Goal: Information Seeking & Learning: Find specific fact

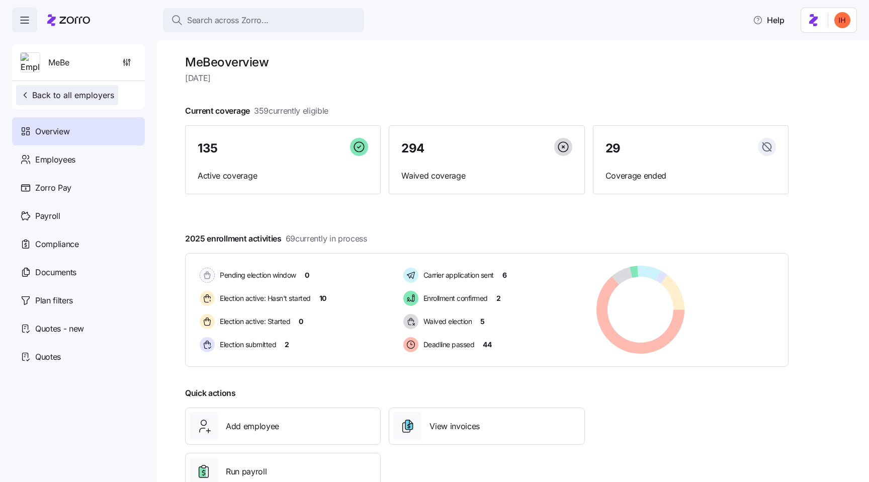
click at [93, 94] on span "Back to all employers" at bounding box center [67, 95] width 94 height 12
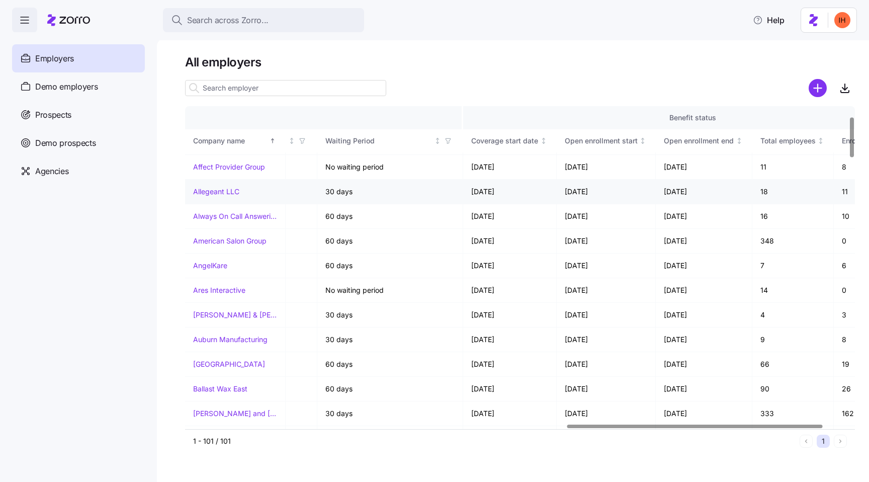
scroll to position [87, 999]
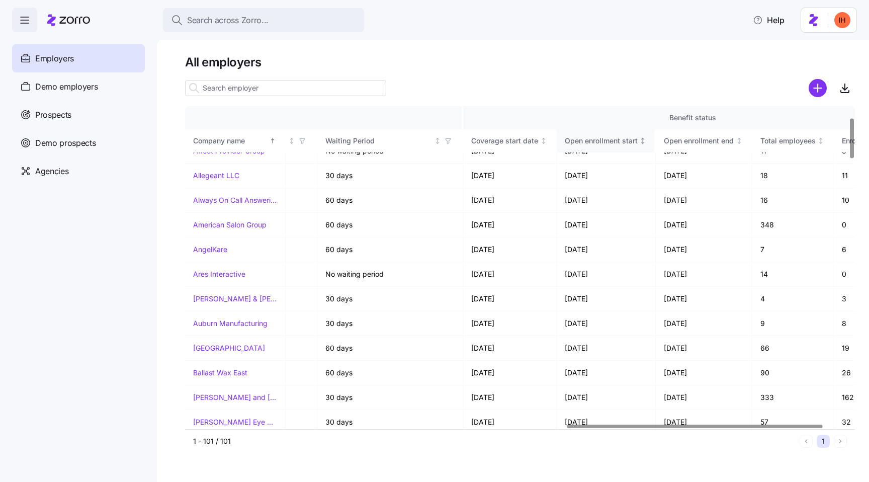
click at [640, 141] on icon "Not sorted" at bounding box center [642, 140] width 7 height 7
click at [635, 139] on div "Open enrollment start" at bounding box center [601, 140] width 73 height 11
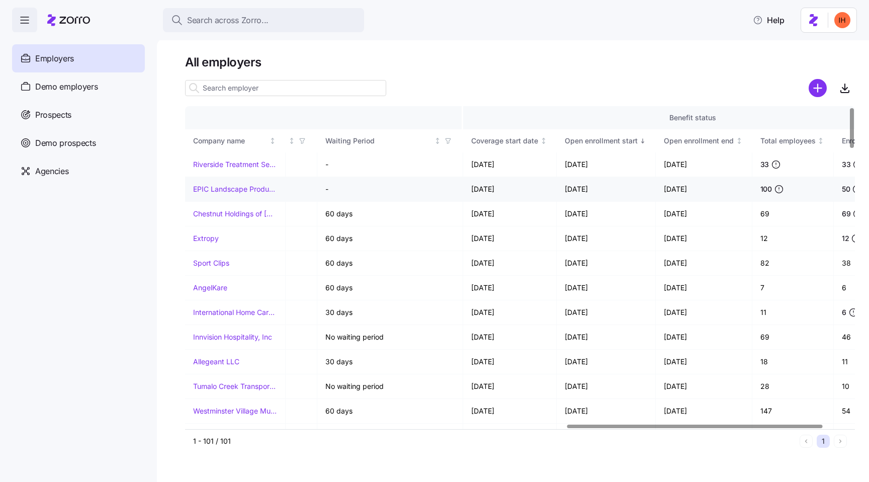
scroll to position [12, 999]
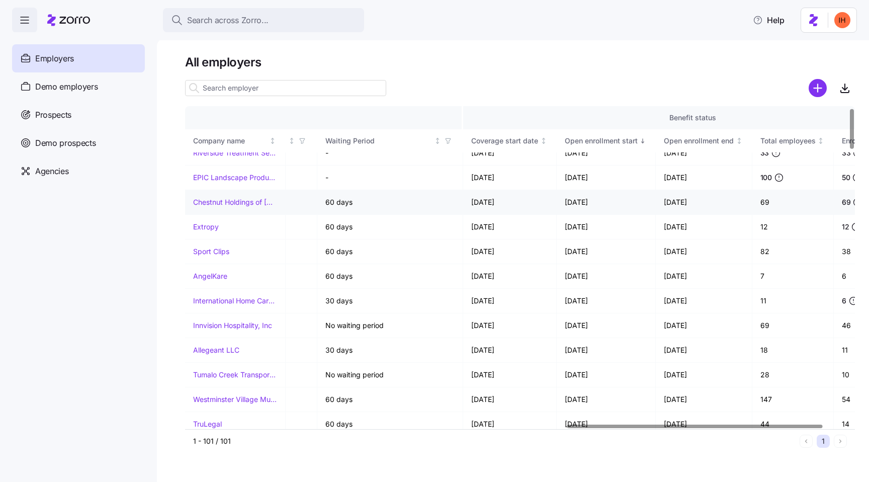
click at [599, 202] on td "[DATE]" at bounding box center [607, 202] width 100 height 25
click at [589, 203] on td "[DATE]" at bounding box center [607, 202] width 100 height 25
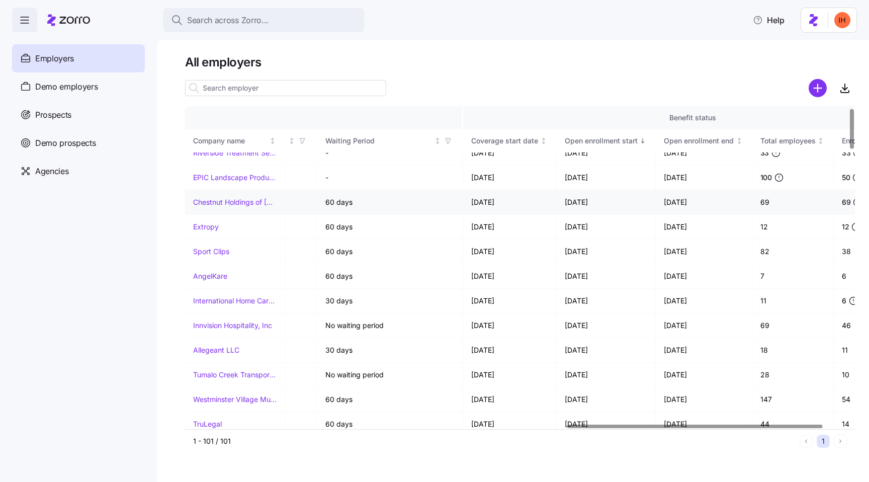
click at [589, 203] on td "[DATE]" at bounding box center [607, 202] width 100 height 25
click at [579, 205] on td "[DATE]" at bounding box center [607, 202] width 100 height 25
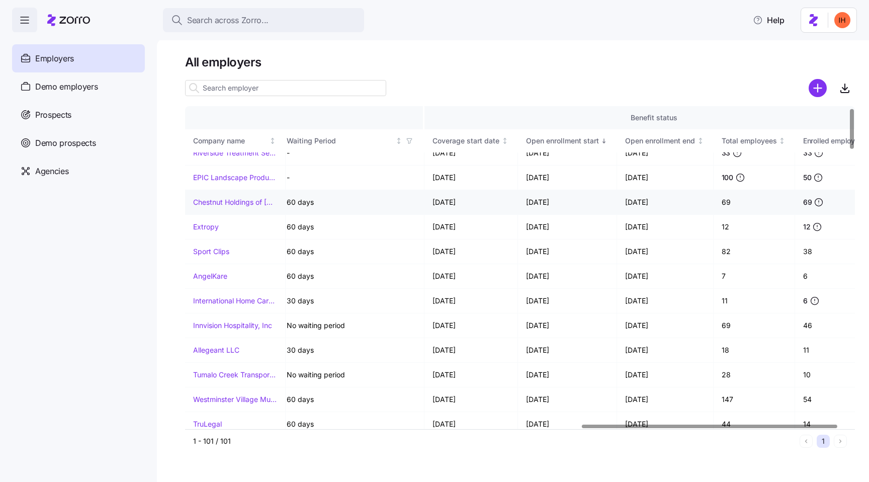
scroll to position [12, 1039]
click at [539, 201] on td "[DATE]" at bounding box center [566, 202] width 100 height 25
click at [548, 227] on td "[DATE]" at bounding box center [566, 227] width 100 height 25
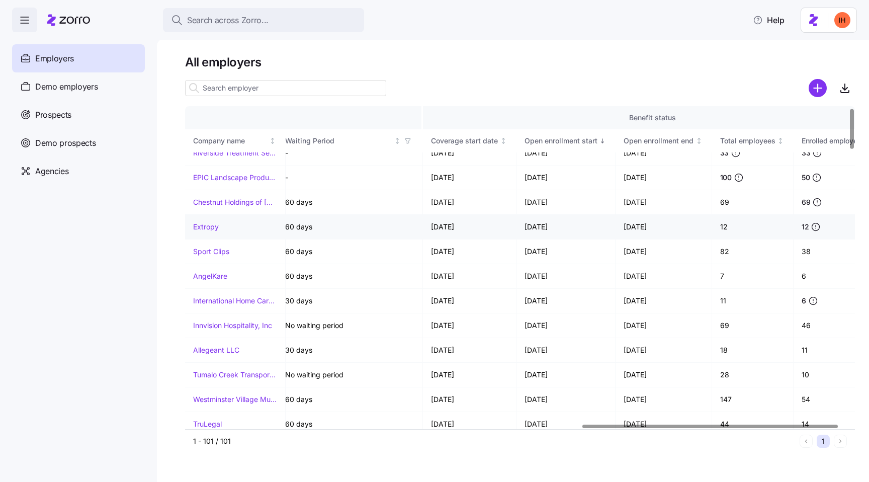
click at [548, 227] on td "[DATE]" at bounding box center [566, 227] width 100 height 25
click at [550, 228] on td "[DATE]" at bounding box center [566, 227] width 100 height 25
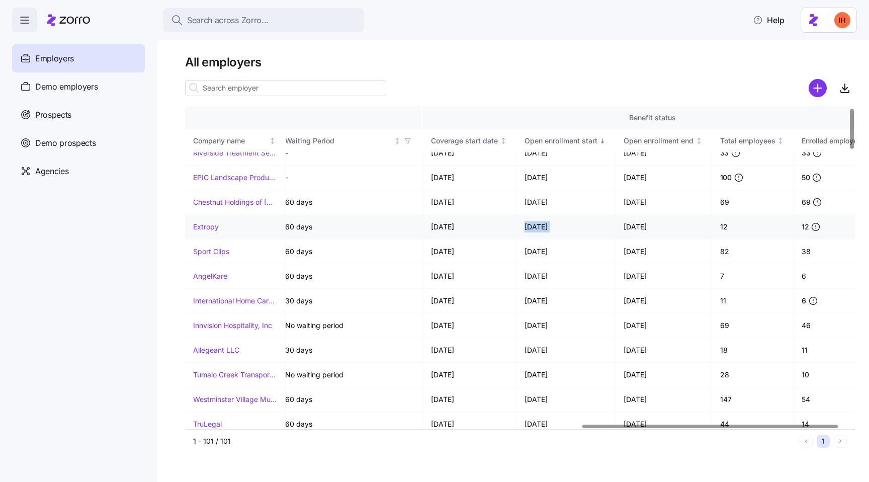
click at [722, 230] on td "12" at bounding box center [753, 227] width 82 height 25
click at [721, 210] on td "69" at bounding box center [753, 202] width 82 height 25
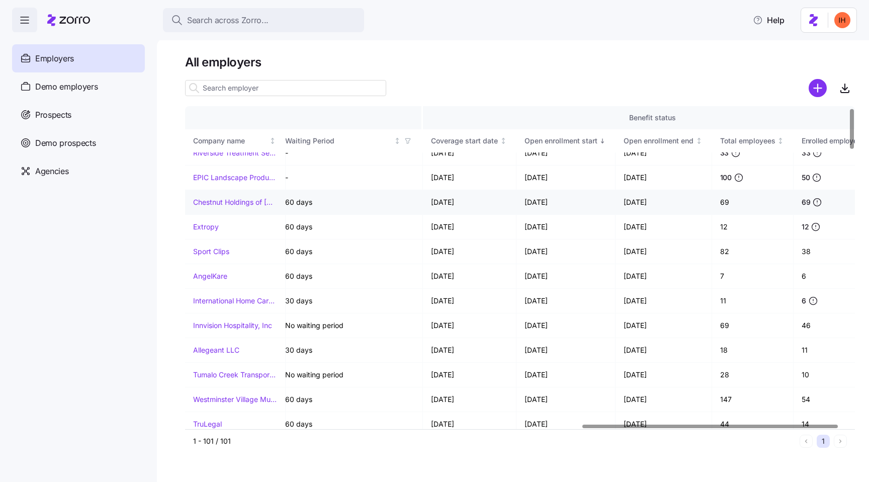
click at [721, 210] on td "69" at bounding box center [753, 202] width 82 height 25
click at [721, 229] on td "12" at bounding box center [753, 227] width 82 height 25
click at [719, 229] on td "12" at bounding box center [753, 227] width 82 height 25
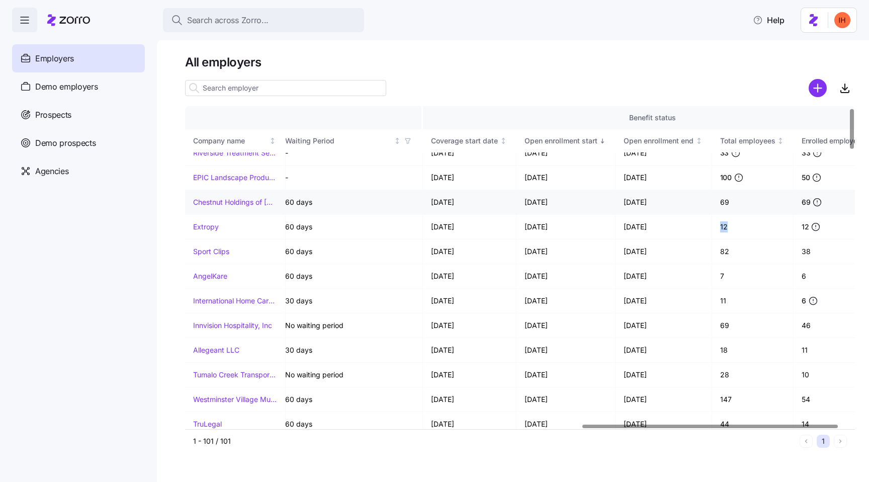
click at [724, 203] on td "69" at bounding box center [753, 202] width 82 height 25
click at [724, 227] on td "12" at bounding box center [753, 227] width 82 height 25
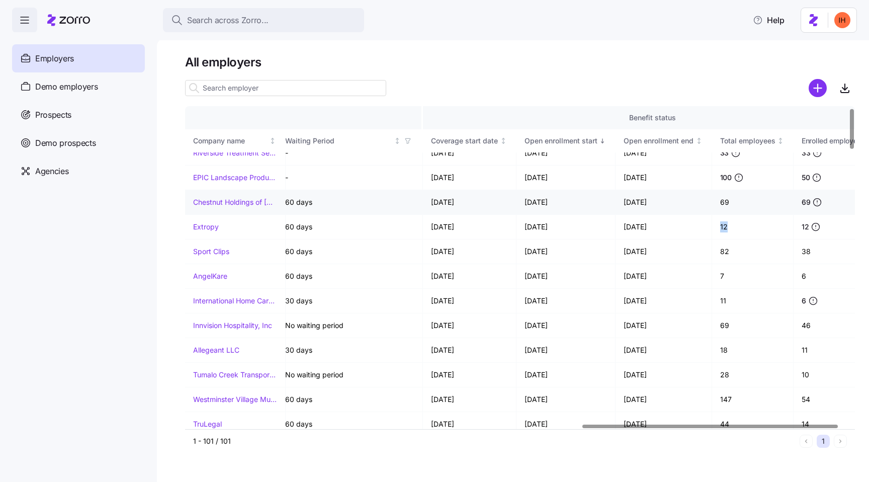
click at [724, 204] on td "69" at bounding box center [753, 202] width 82 height 25
click at [725, 224] on td "12" at bounding box center [753, 227] width 82 height 25
click at [720, 205] on td "69" at bounding box center [753, 202] width 82 height 25
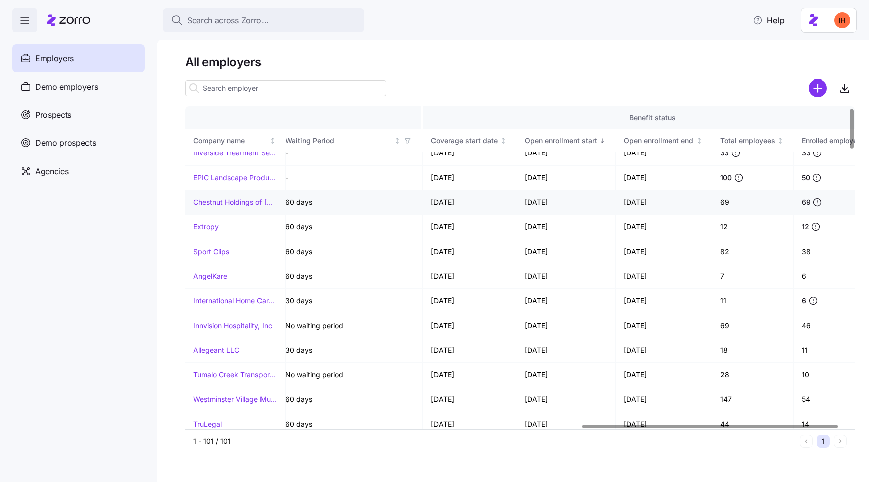
click at [720, 205] on td "69" at bounding box center [753, 202] width 82 height 25
click at [721, 226] on td "12" at bounding box center [753, 227] width 82 height 25
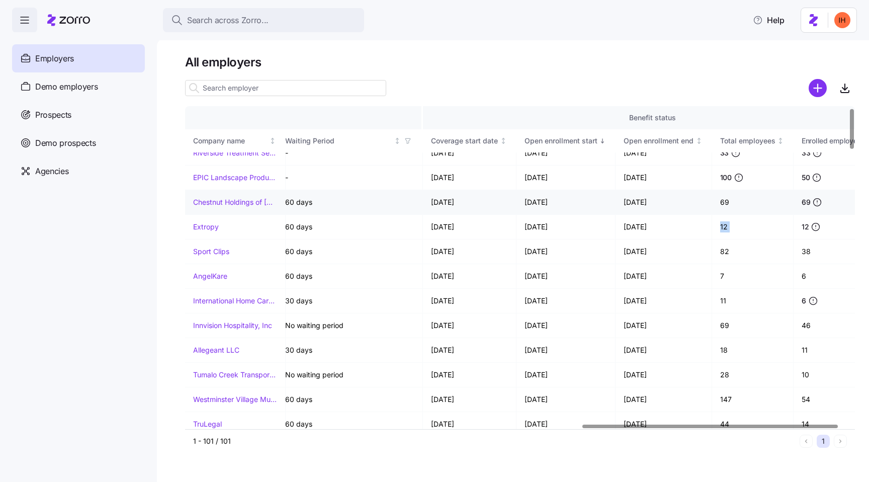
click at [726, 197] on td "69" at bounding box center [753, 202] width 82 height 25
click at [723, 205] on td "69" at bounding box center [753, 202] width 82 height 25
click at [724, 230] on td "12" at bounding box center [753, 227] width 82 height 25
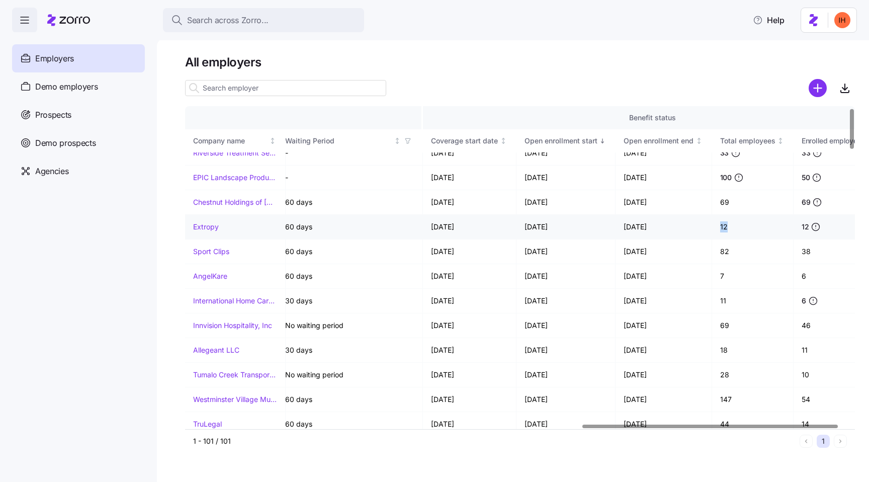
click at [727, 229] on td "12" at bounding box center [753, 227] width 82 height 25
click at [722, 203] on td "69" at bounding box center [753, 202] width 82 height 25
click at [722, 223] on td "12" at bounding box center [753, 227] width 82 height 25
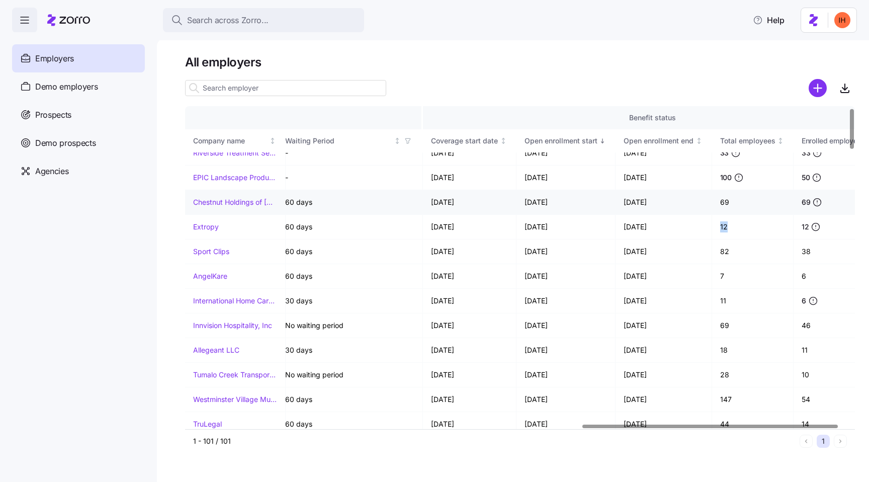
click at [722, 206] on td "69" at bounding box center [753, 202] width 82 height 25
click at [722, 228] on td "12" at bounding box center [753, 227] width 82 height 25
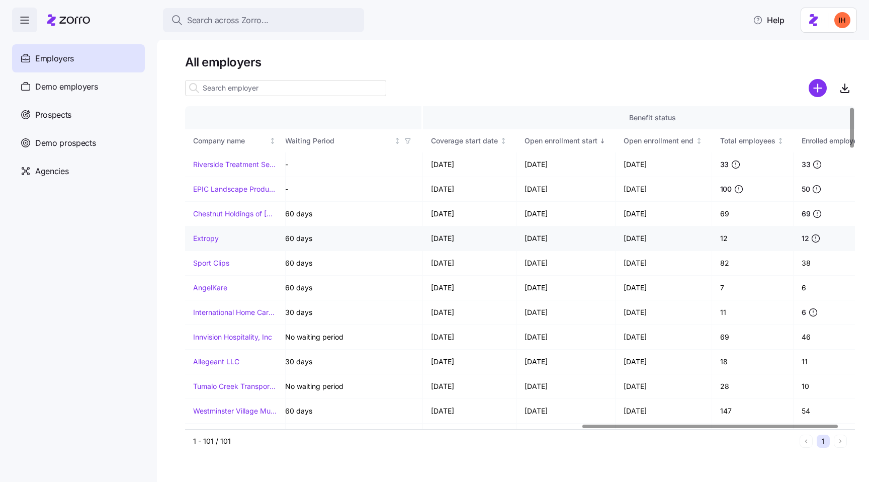
scroll to position [0, 1040]
click at [556, 262] on td "[DATE]" at bounding box center [565, 263] width 100 height 25
click at [640, 262] on td "[DATE]" at bounding box center [662, 263] width 97 height 25
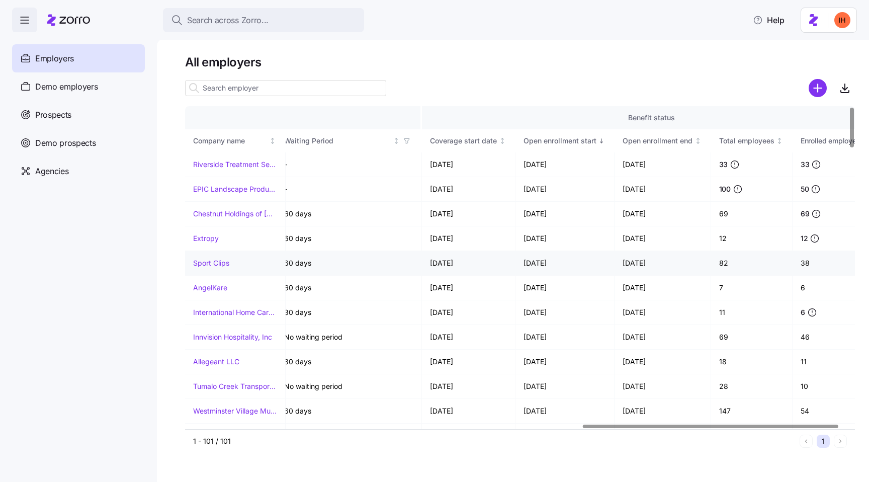
click at [640, 262] on td "[DATE]" at bounding box center [662, 263] width 97 height 25
click at [533, 261] on td "[DATE]" at bounding box center [565, 263] width 100 height 25
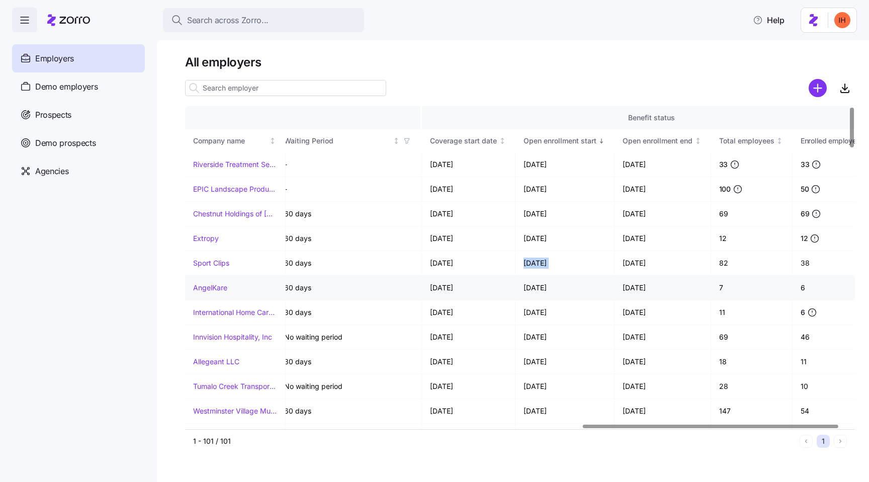
click at [636, 297] on td "[DATE]" at bounding box center [662, 287] width 97 height 25
click at [553, 340] on td "[DATE]" at bounding box center [565, 337] width 100 height 25
click at [534, 341] on td "[DATE]" at bounding box center [565, 337] width 100 height 25
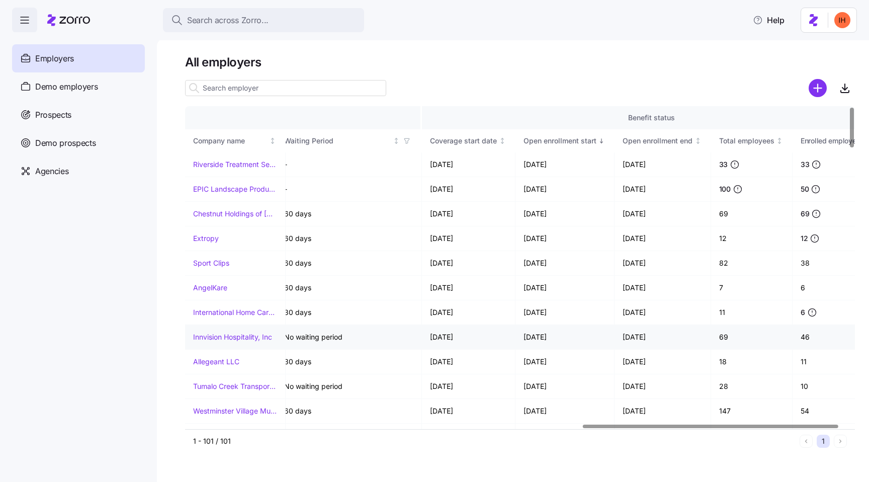
click at [534, 341] on td "[DATE]" at bounding box center [565, 337] width 100 height 25
click at [542, 361] on td "[DATE]" at bounding box center [565, 361] width 100 height 25
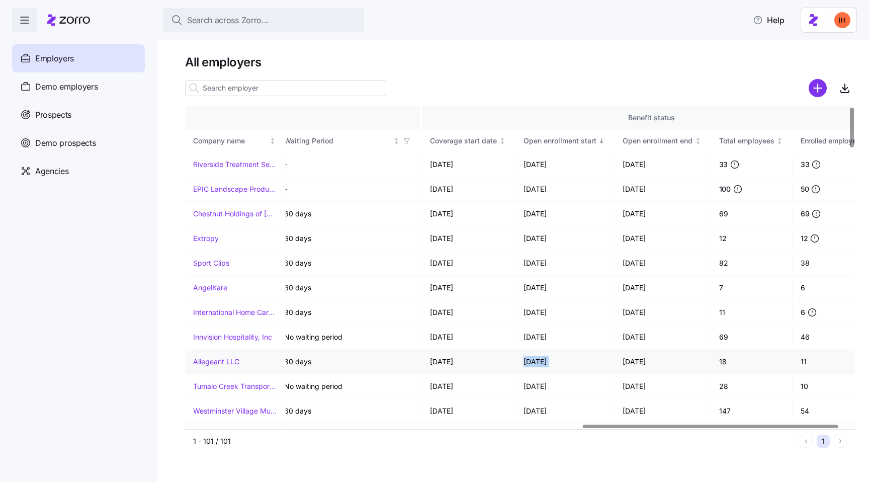
click at [534, 364] on td "[DATE]" at bounding box center [565, 361] width 100 height 25
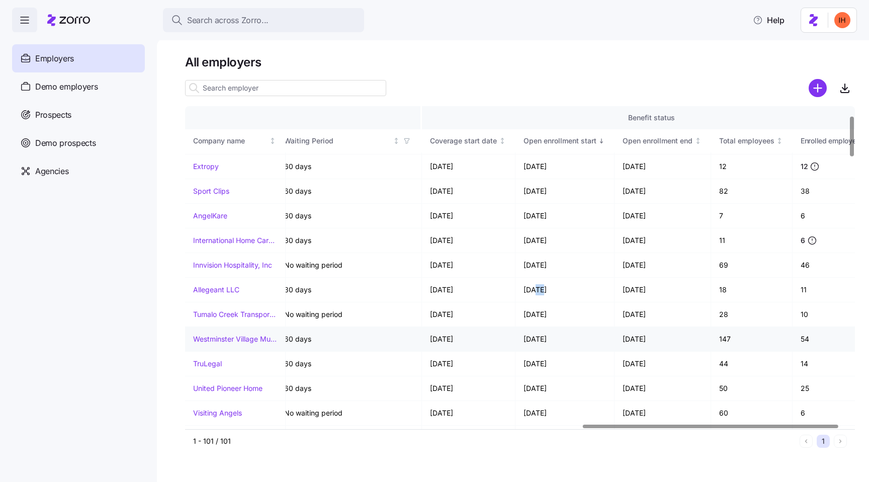
scroll to position [71, 1040]
click at [538, 363] on td "[DATE]" at bounding box center [565, 364] width 100 height 25
click at [543, 348] on td "[DATE]" at bounding box center [565, 340] width 100 height 25
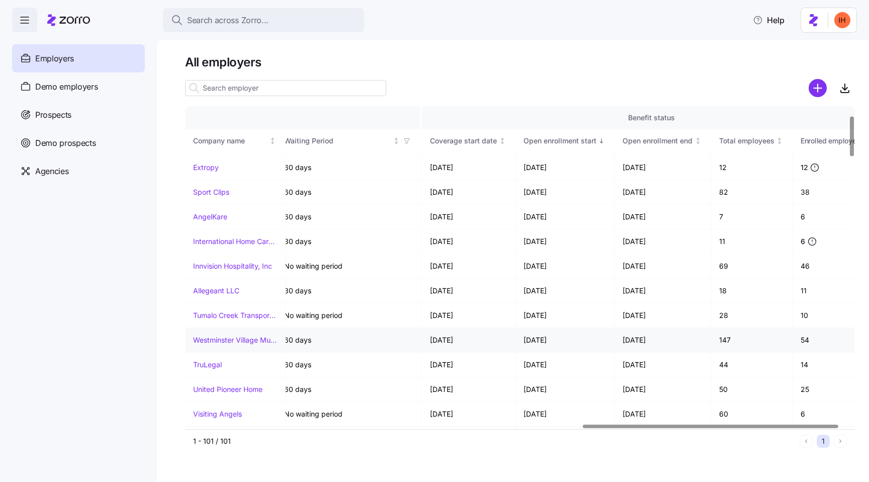
click at [543, 348] on td "[DATE]" at bounding box center [565, 340] width 100 height 25
click at [548, 310] on td "[DATE]" at bounding box center [565, 315] width 100 height 25
click at [548, 317] on td "[DATE]" at bounding box center [565, 315] width 100 height 25
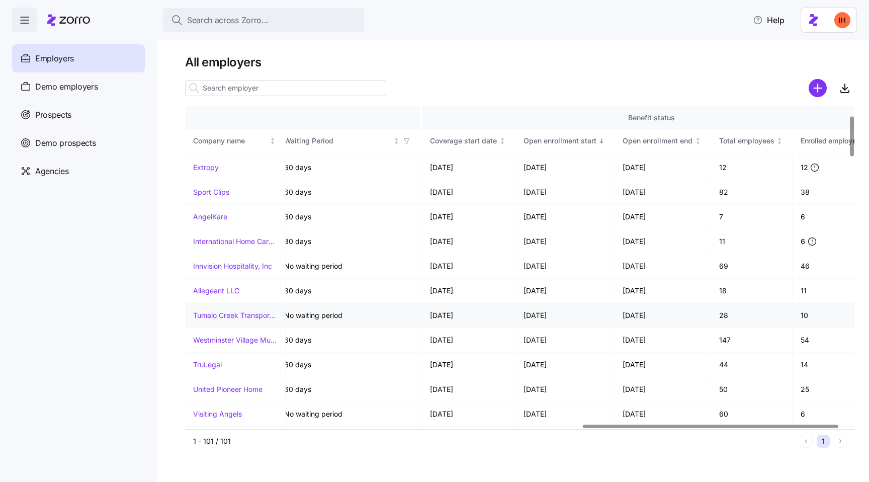
click at [548, 317] on td "[DATE]" at bounding box center [565, 315] width 100 height 25
click at [551, 337] on td "[DATE]" at bounding box center [565, 340] width 100 height 25
click at [541, 340] on td "[DATE]" at bounding box center [565, 340] width 100 height 25
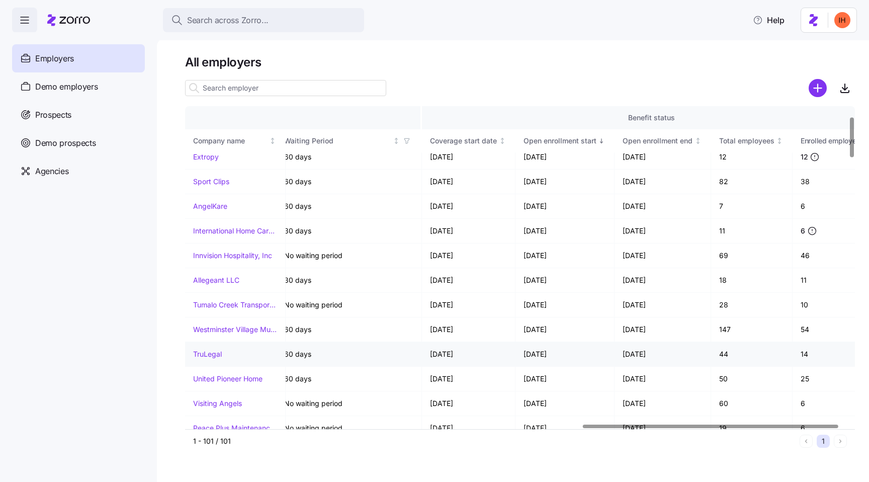
scroll to position [77, 1043]
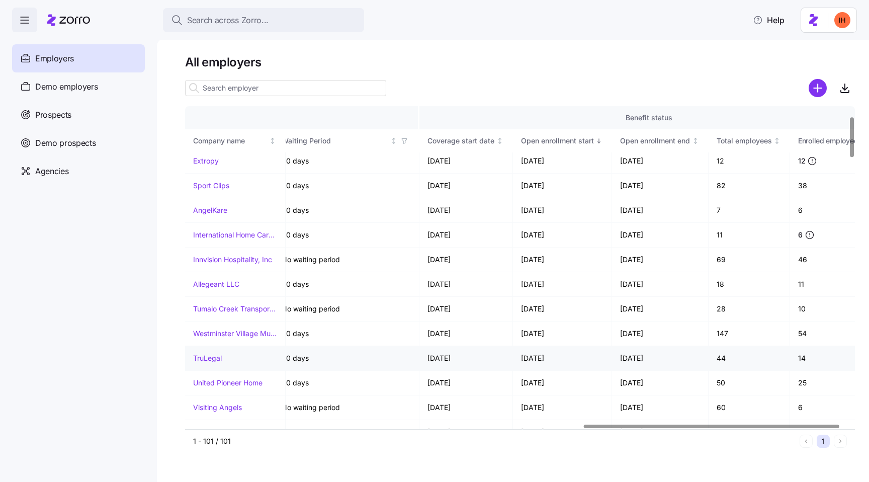
click at [540, 358] on td "[DATE]" at bounding box center [563, 358] width 100 height 25
click at [627, 356] on td "[DATE]" at bounding box center [660, 358] width 97 height 25
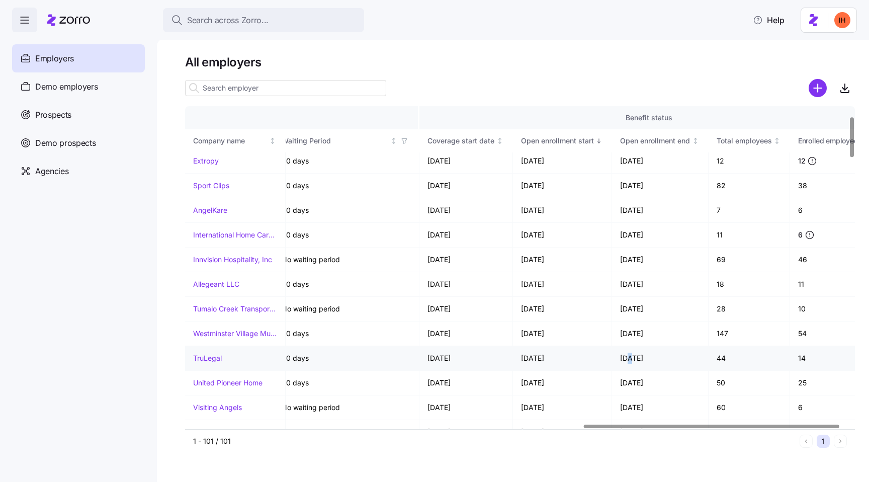
click at [627, 356] on td "[DATE]" at bounding box center [660, 358] width 97 height 25
click at [649, 347] on td "[DATE]" at bounding box center [660, 358] width 97 height 25
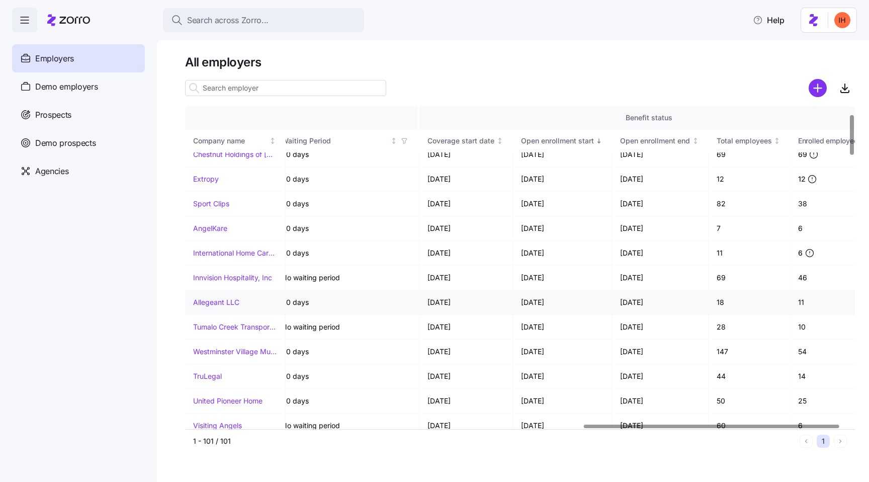
scroll to position [48, 1043]
